Goal: Task Accomplishment & Management: Complete application form

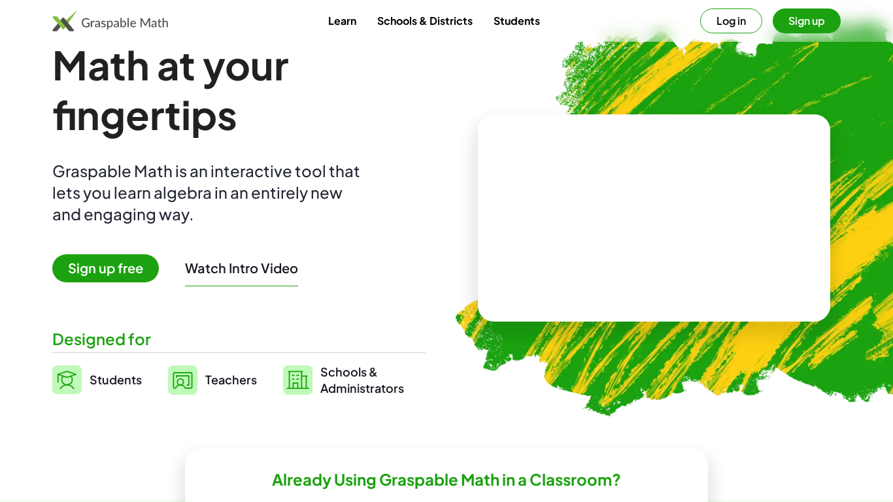
scroll to position [30, 0]
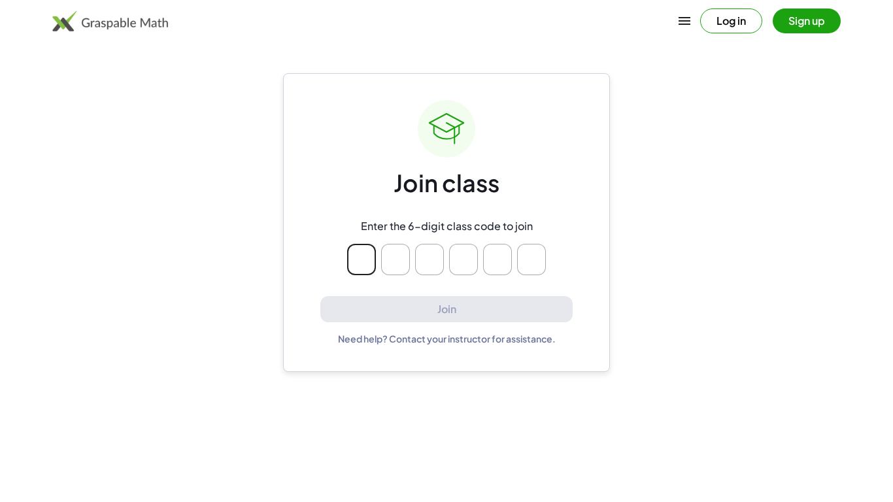
type input "*"
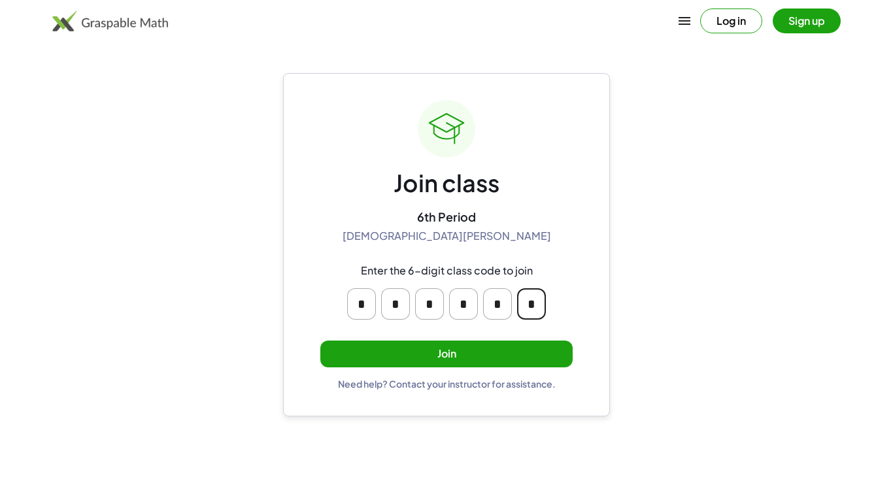
type input "*"
click at [387, 367] on button "Join" at bounding box center [446, 354] width 252 height 27
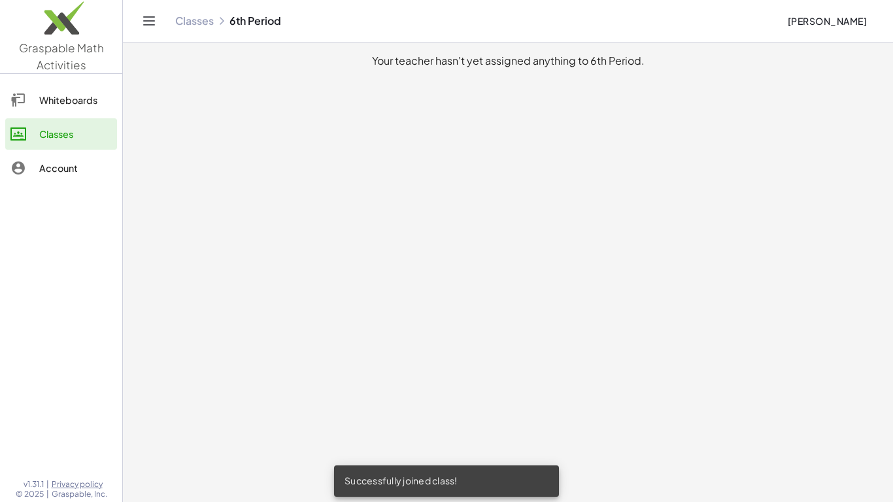
click at [616, 323] on main "Your teacher hasn't yet assigned anything to 6th Period." at bounding box center [508, 251] width 770 height 502
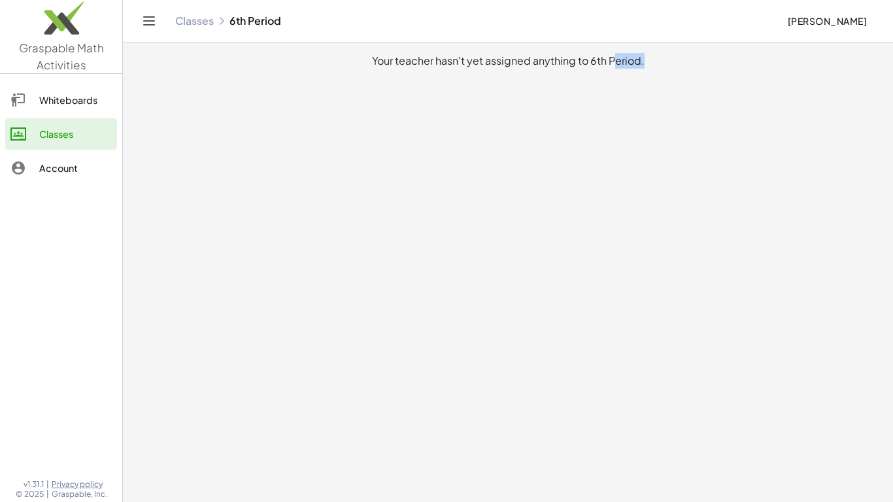
click at [471, 262] on main "Your teacher hasn't yet assigned anything to 6th Period." at bounding box center [508, 251] width 770 height 502
